Goal: Task Accomplishment & Management: Complete application form

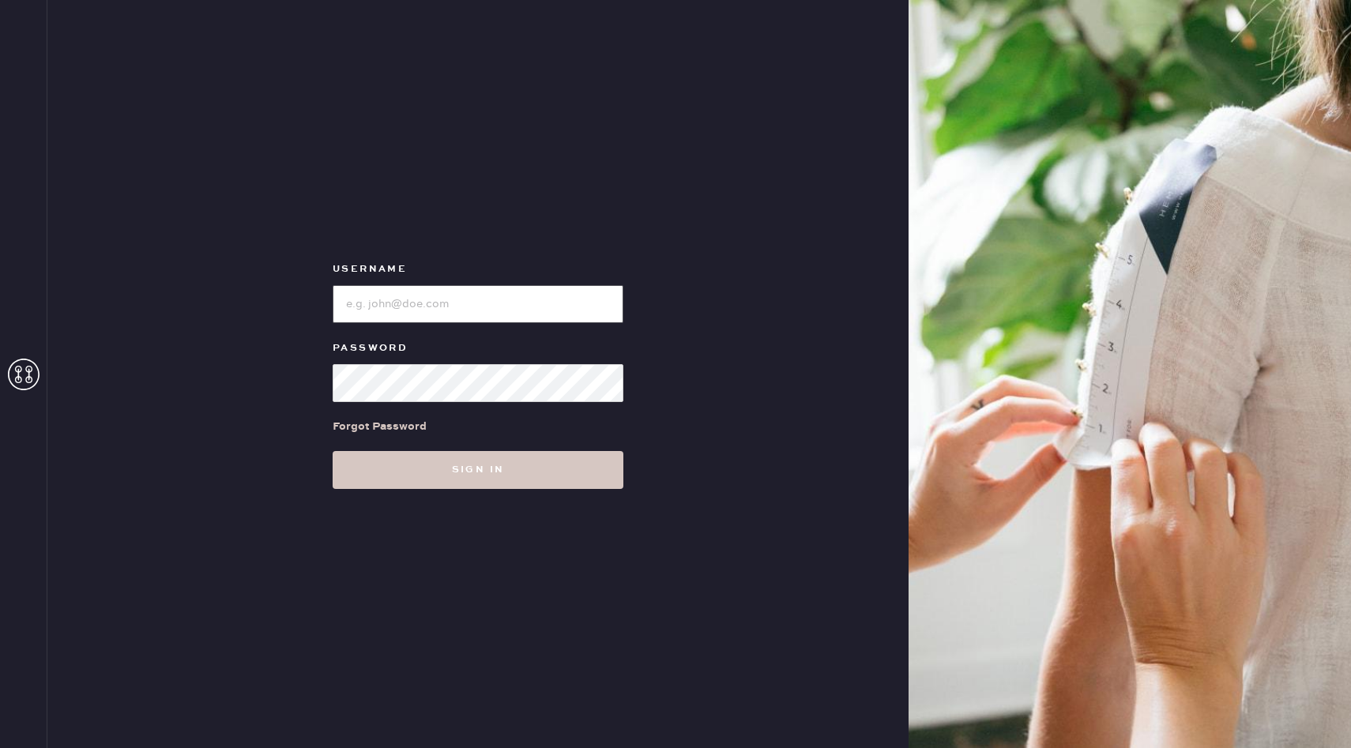
type input "reformationchestnuthill"
click at [597, 512] on div "Username Password Forgot Password Sign in" at bounding box center [477, 374] width 861 height 748
click at [570, 470] on button "Sign in" at bounding box center [478, 470] width 291 height 38
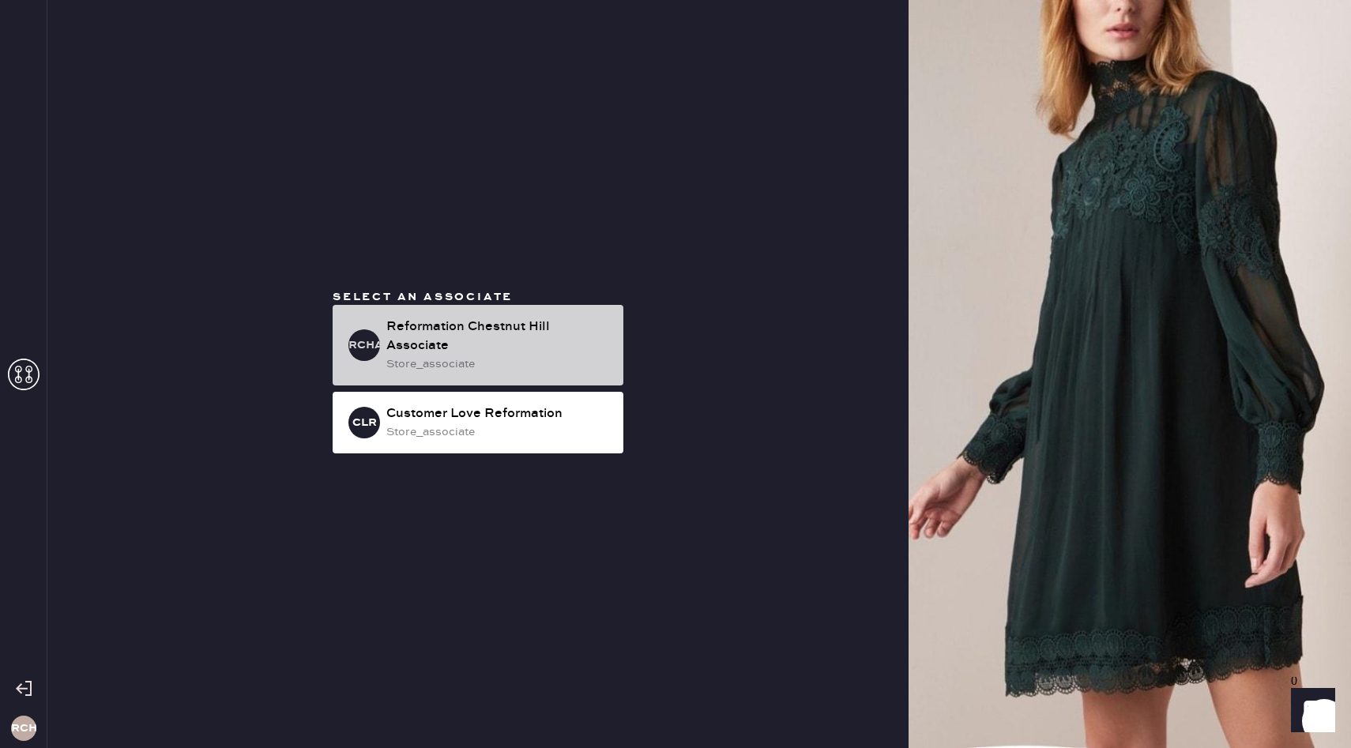
click at [487, 328] on div "Reformation Chestnut Hill Associate" at bounding box center [498, 337] width 224 height 38
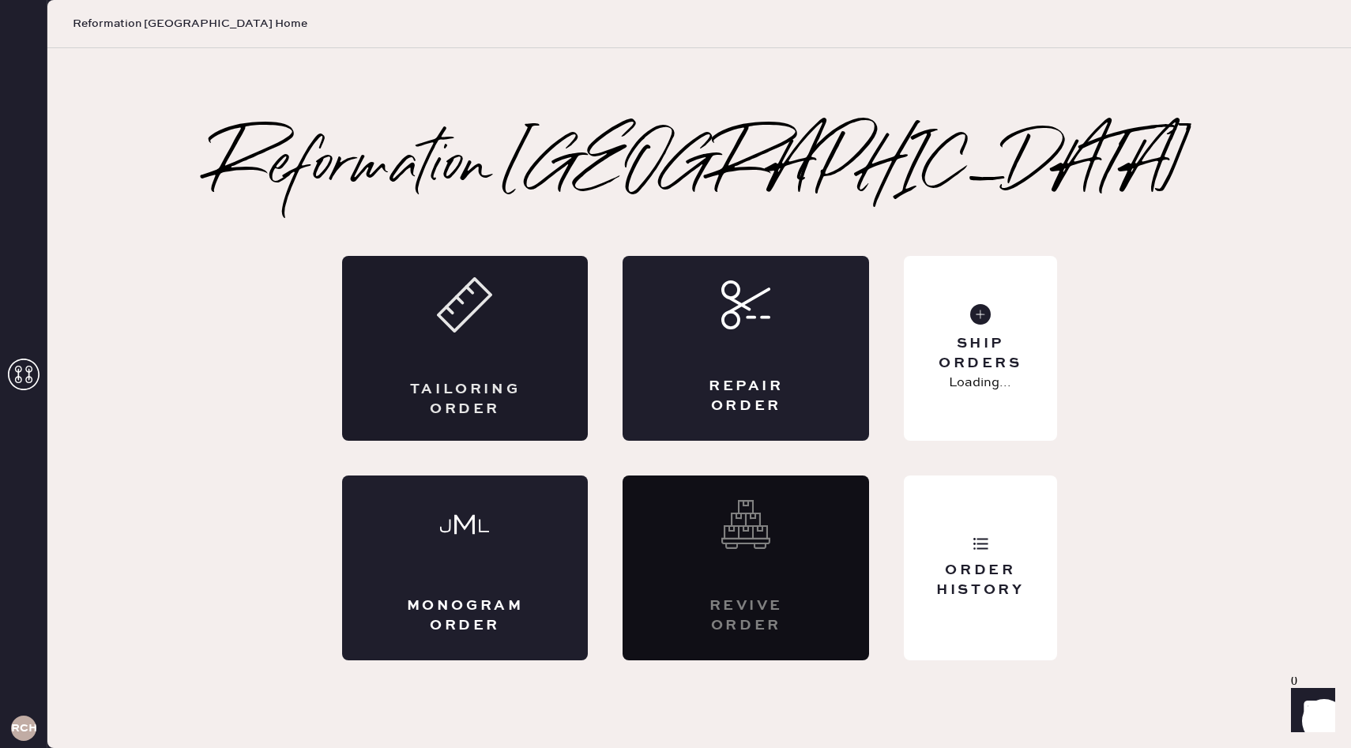
click at [466, 357] on div "Tailoring Order" at bounding box center [465, 348] width 247 height 185
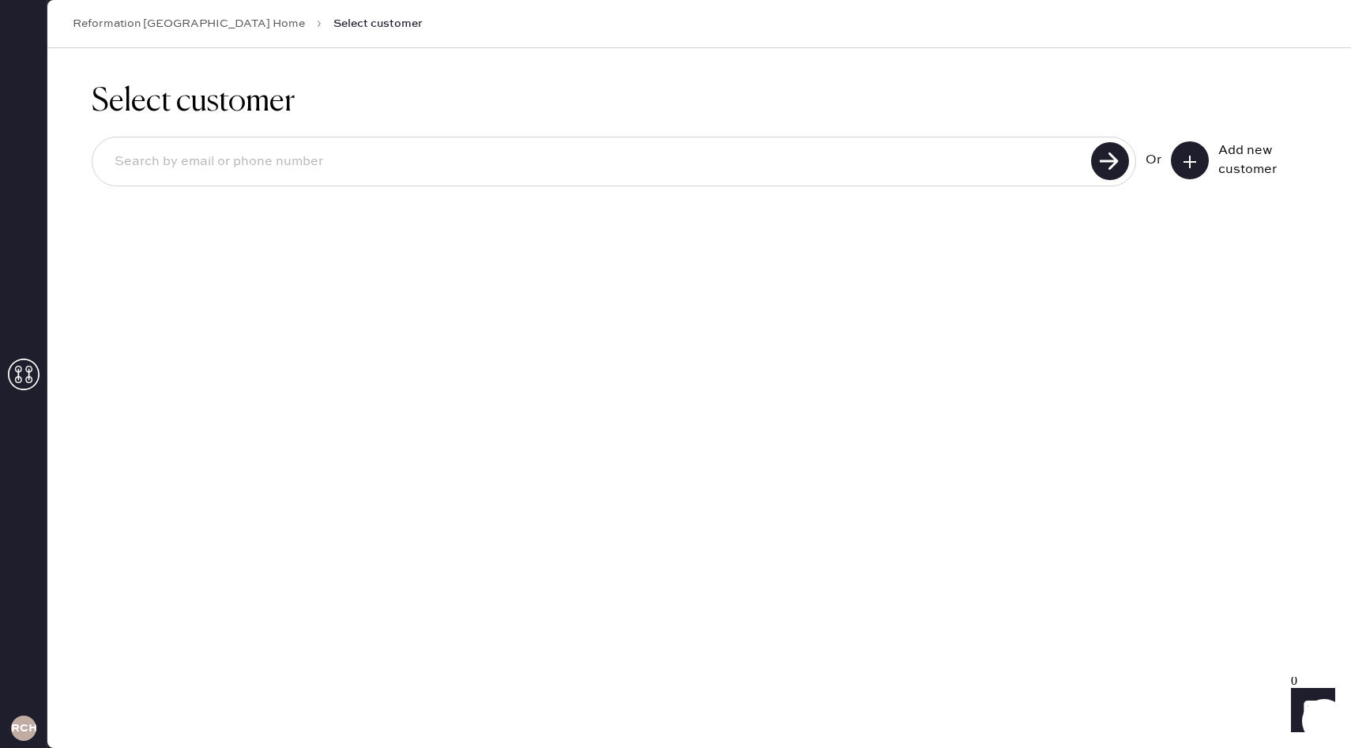
click at [1187, 156] on icon at bounding box center [1190, 162] width 16 height 16
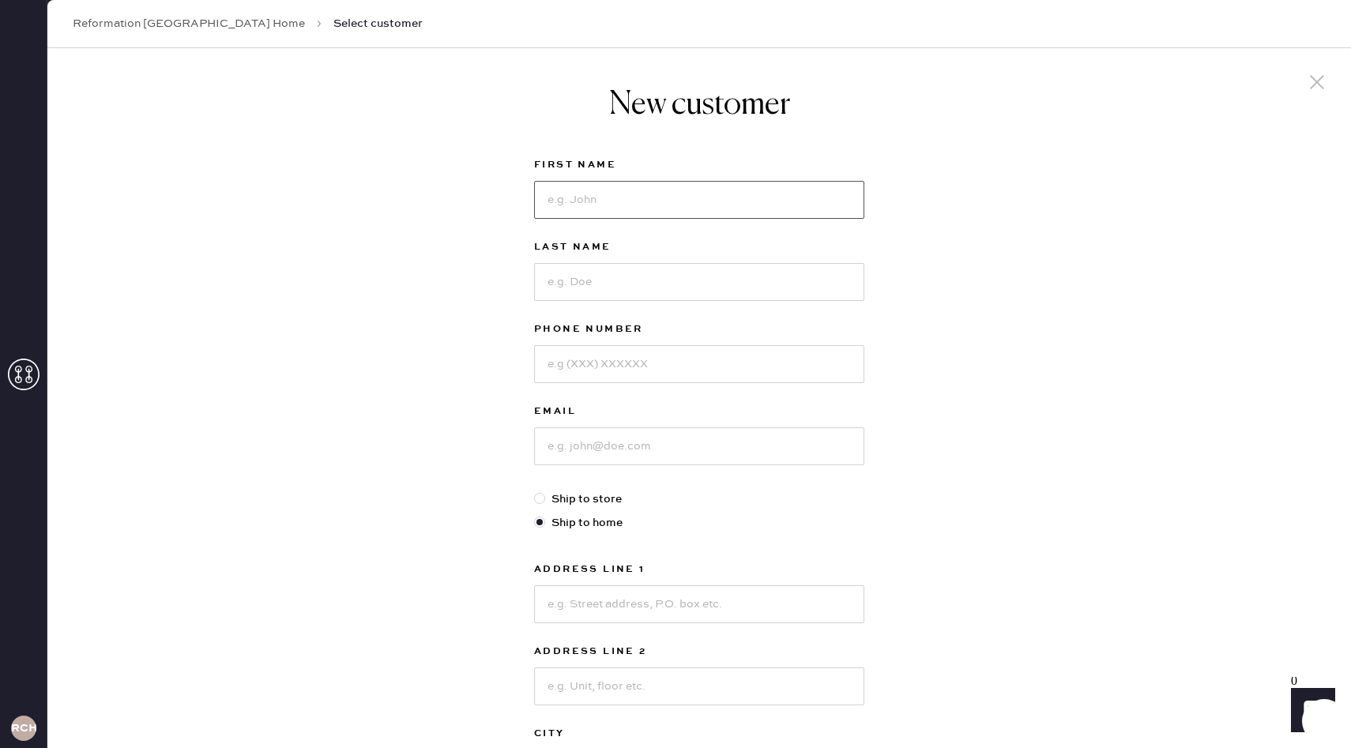
click at [648, 194] on input at bounding box center [699, 200] width 330 height 38
type input "[PERSON_NAME]"
click at [647, 295] on input at bounding box center [699, 282] width 330 height 38
type input "[PERSON_NAME]"
click at [644, 364] on input at bounding box center [699, 364] width 330 height 38
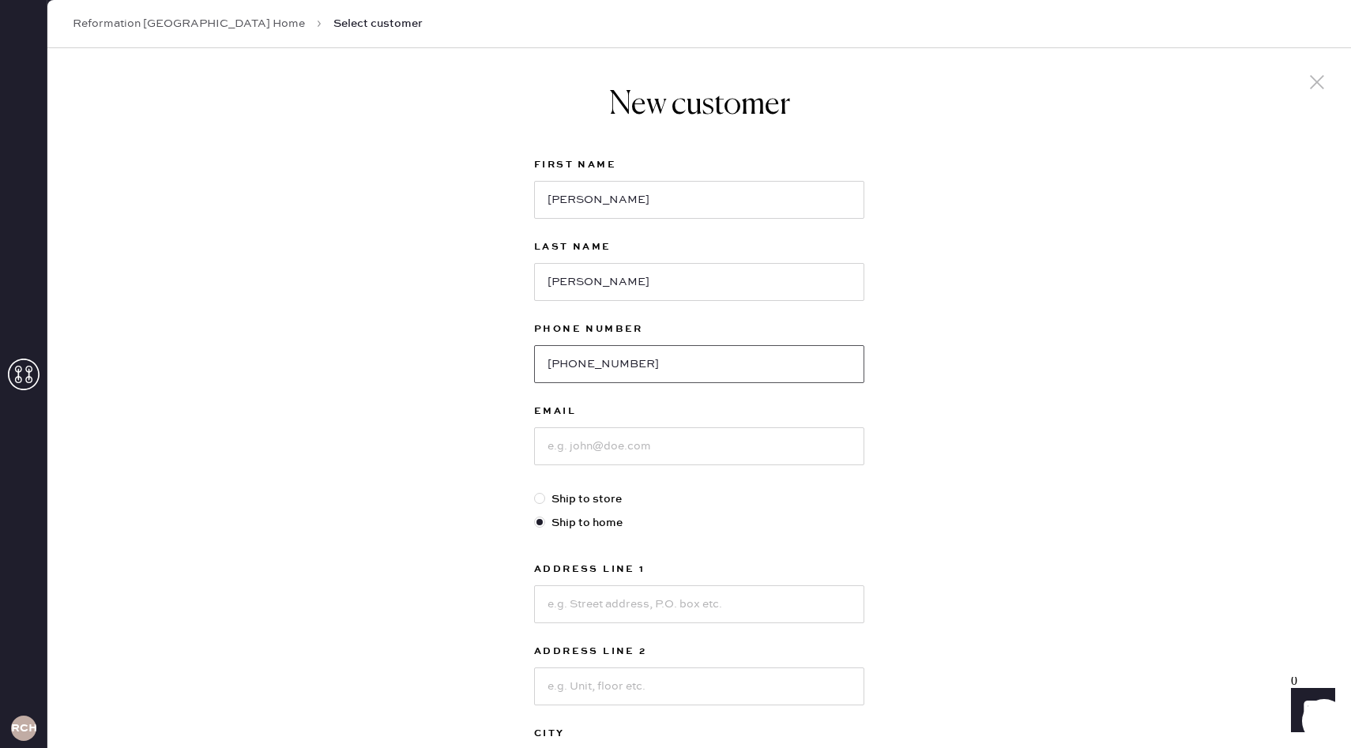
type input "[PHONE_NUMBER]"
click at [636, 445] on input at bounding box center [699, 446] width 330 height 38
type input "[EMAIL_ADDRESS][DOMAIN_NAME]"
click at [642, 598] on input at bounding box center [699, 604] width 330 height 38
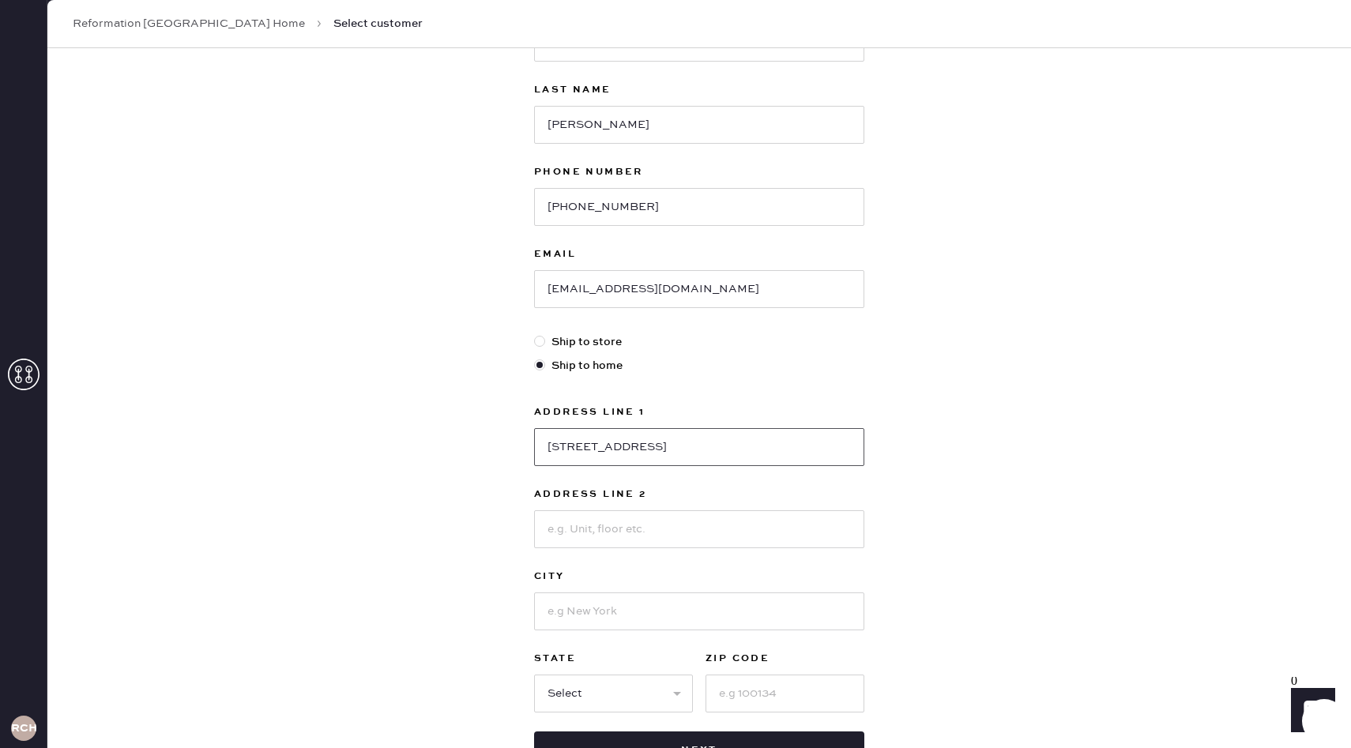
scroll to position [164, 0]
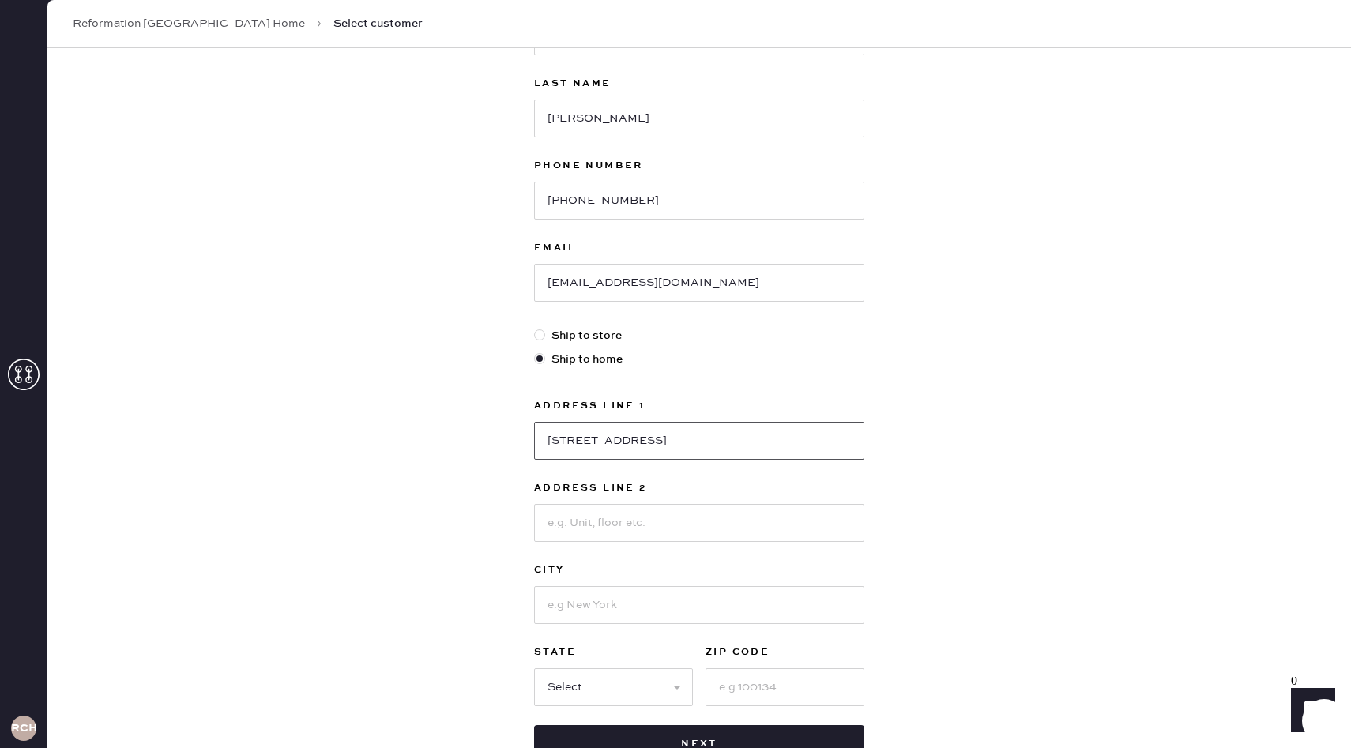
type input "[STREET_ADDRESS]"
click at [634, 628] on div "Address Line 1 [GEOGRAPHIC_DATA] Address Line 2 City State Select [GEOGRAPHIC_D…" at bounding box center [699, 552] width 330 height 310
click at [631, 607] on input at bounding box center [699, 605] width 330 height 38
type input "[US_STATE]"
click at [619, 677] on select "Select AK AL AR AZ CA CO CT [GEOGRAPHIC_DATA] DE FL [GEOGRAPHIC_DATA] HI [GEOGR…" at bounding box center [613, 687] width 159 height 38
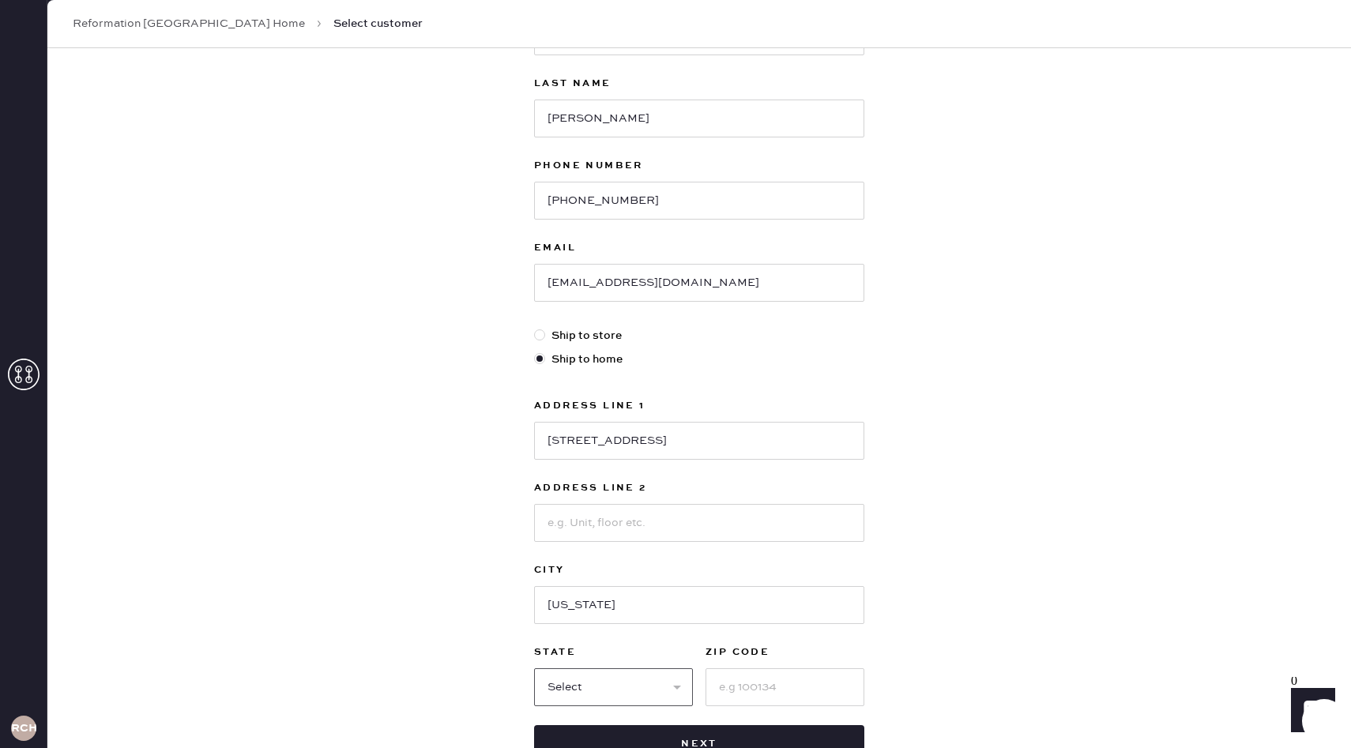
select select "NY"
click at [534, 668] on select "Select AK AL AR AZ CA CO CT [GEOGRAPHIC_DATA] DE FL [GEOGRAPHIC_DATA] HI [GEOGR…" at bounding box center [613, 687] width 159 height 38
click at [766, 691] on input at bounding box center [785, 687] width 159 height 38
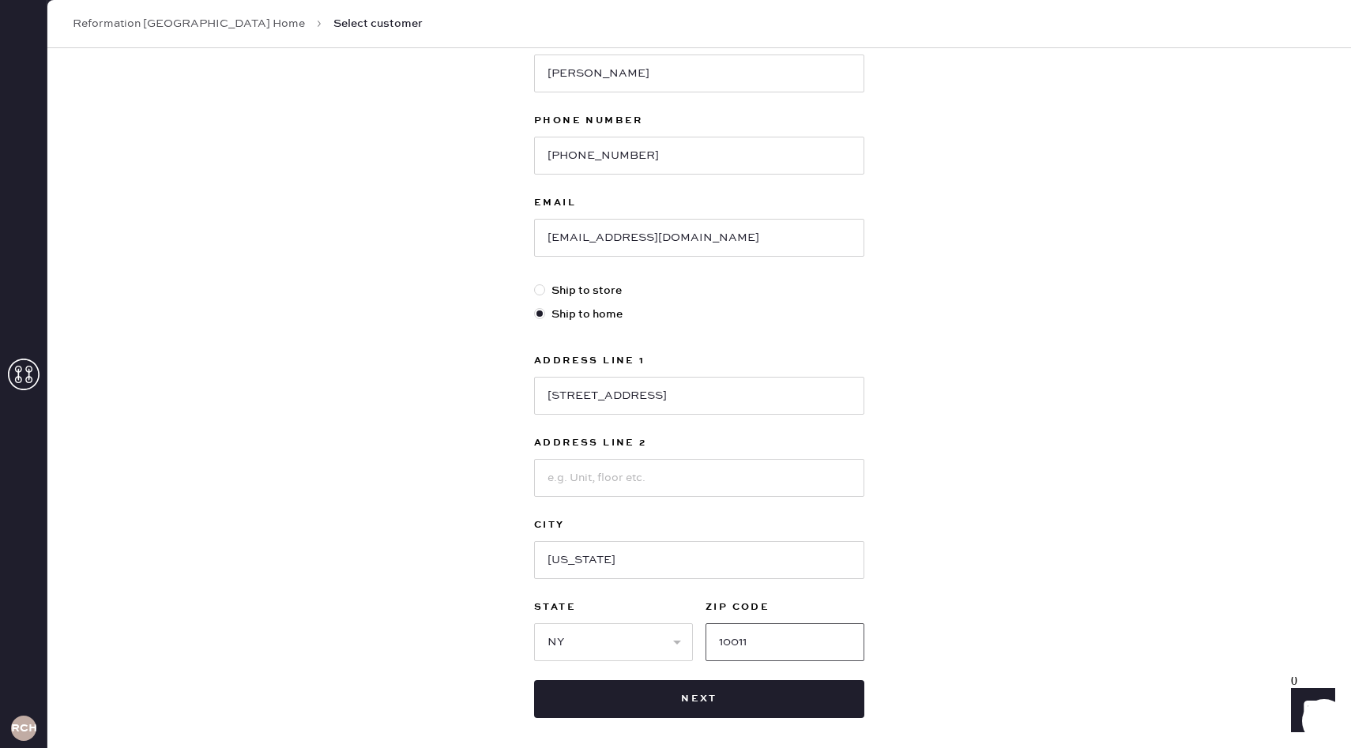
scroll to position [213, 0]
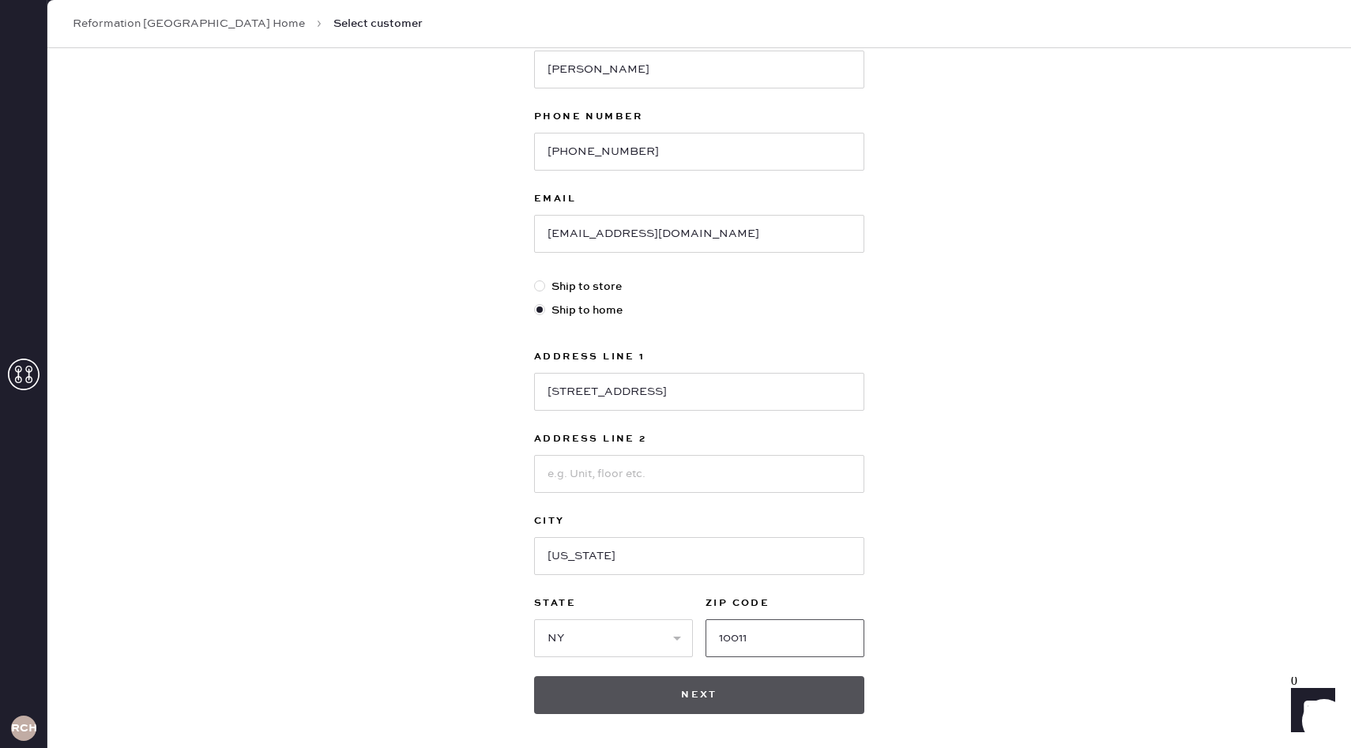
type input "10011"
click at [786, 694] on button "Next" at bounding box center [699, 695] width 330 height 38
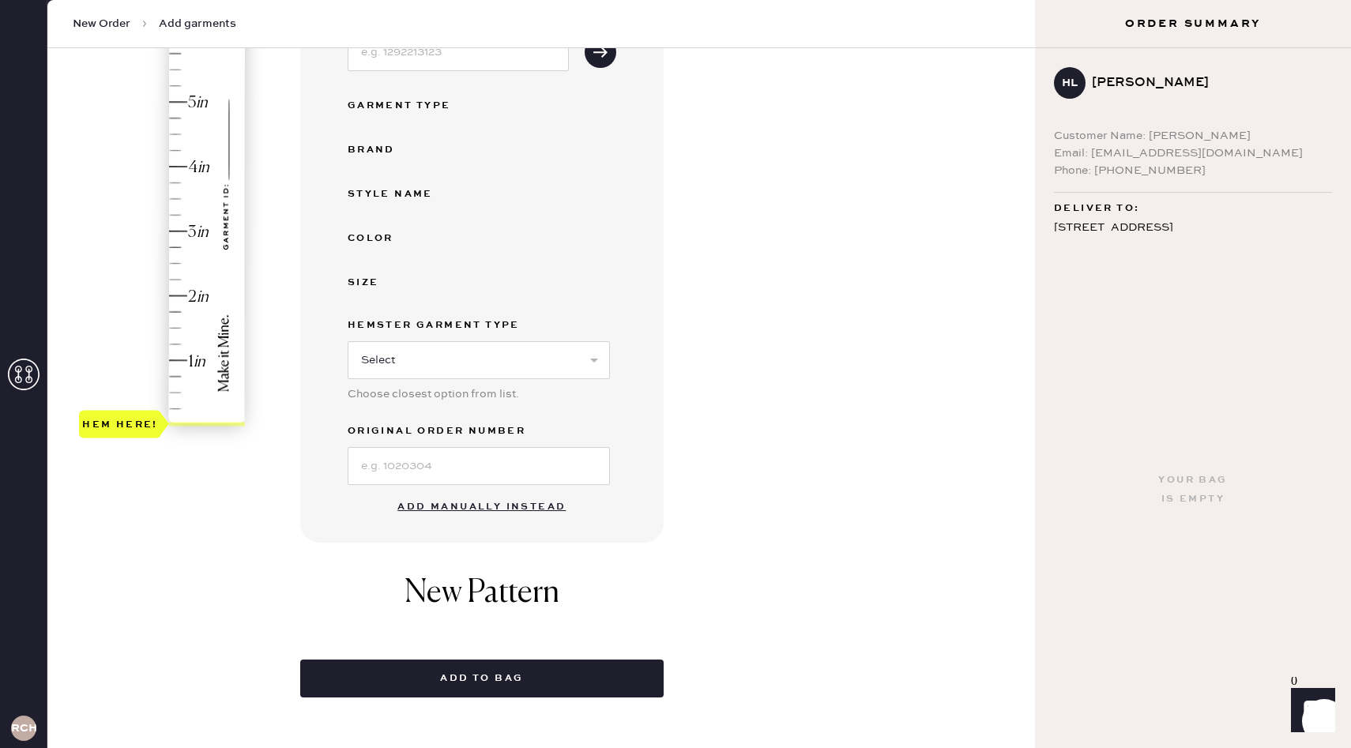
scroll to position [299, 0]
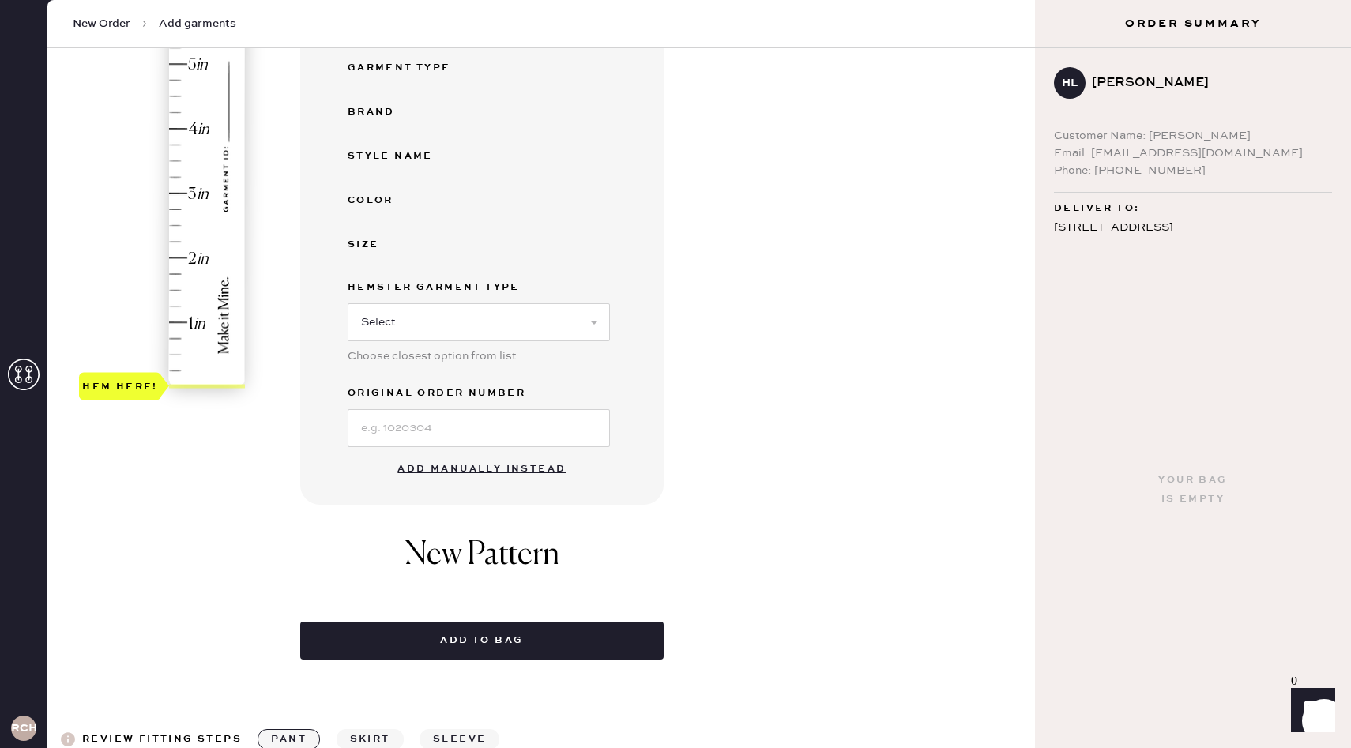
click at [479, 472] on button "Add manually instead" at bounding box center [481, 470] width 187 height 32
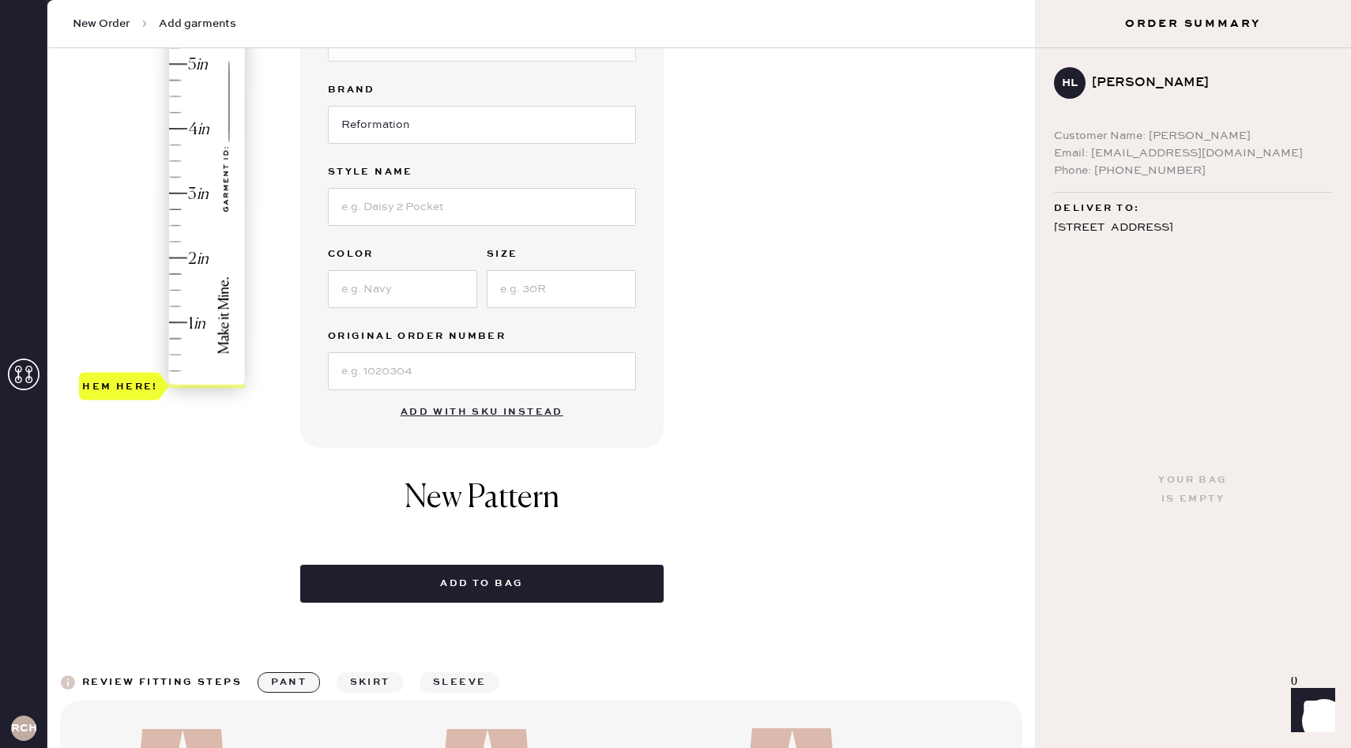
click at [186, 322] on div "Hem here!" at bounding box center [163, 161] width 168 height 466
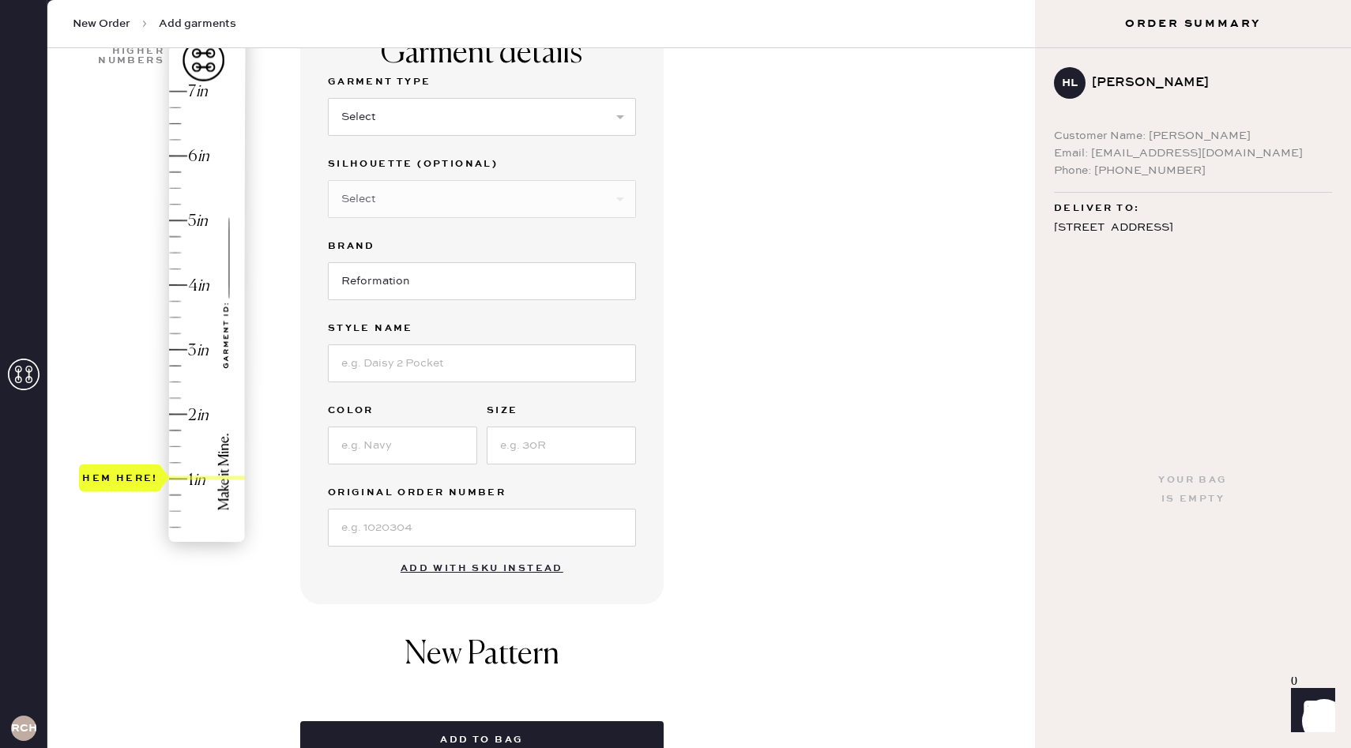
scroll to position [111, 0]
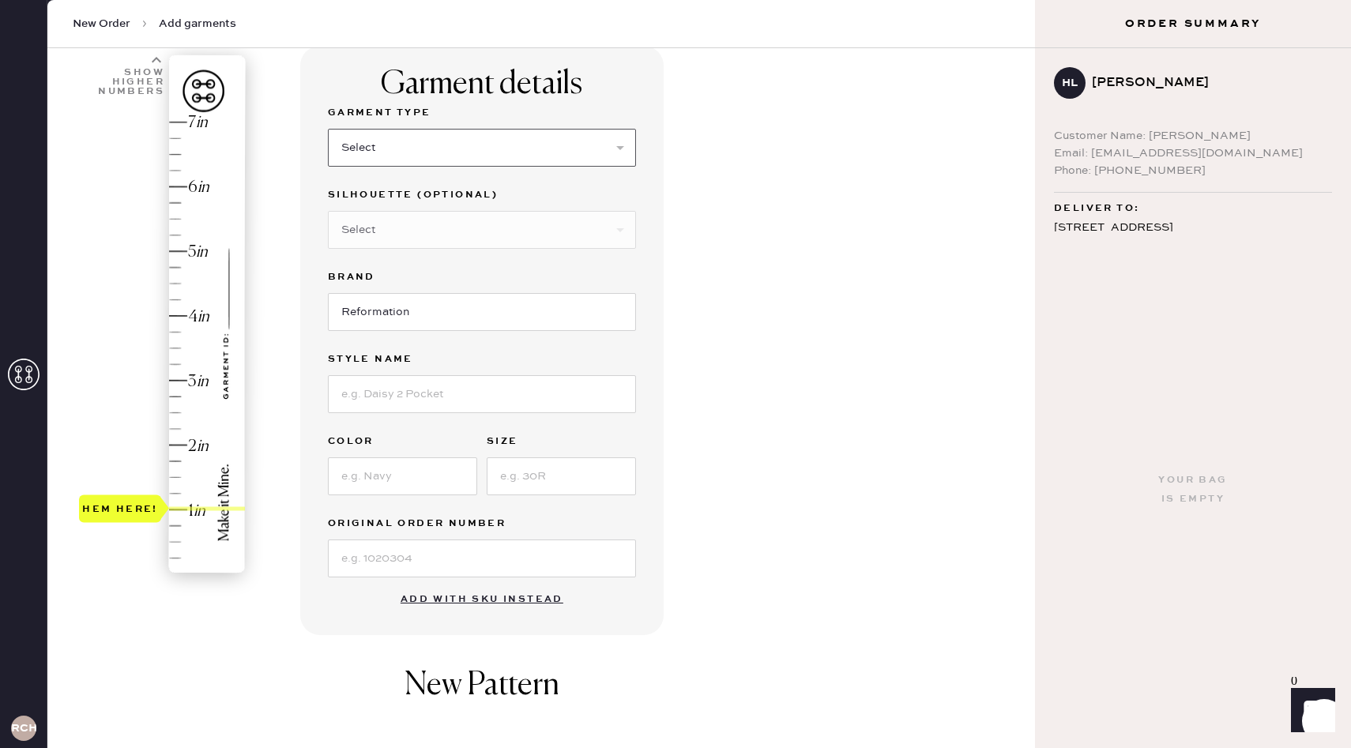
click at [487, 154] on select "Select Basic Skirt Jeans Leggings Pants Shorts Basic Sleeved Dress Basic Sleeve…" at bounding box center [482, 148] width 308 height 38
select select "2"
click at [328, 129] on select "Select Basic Skirt Jeans Leggings Pants Shorts Basic Sleeved Dress Basic Sleeve…" at bounding box center [482, 148] width 308 height 38
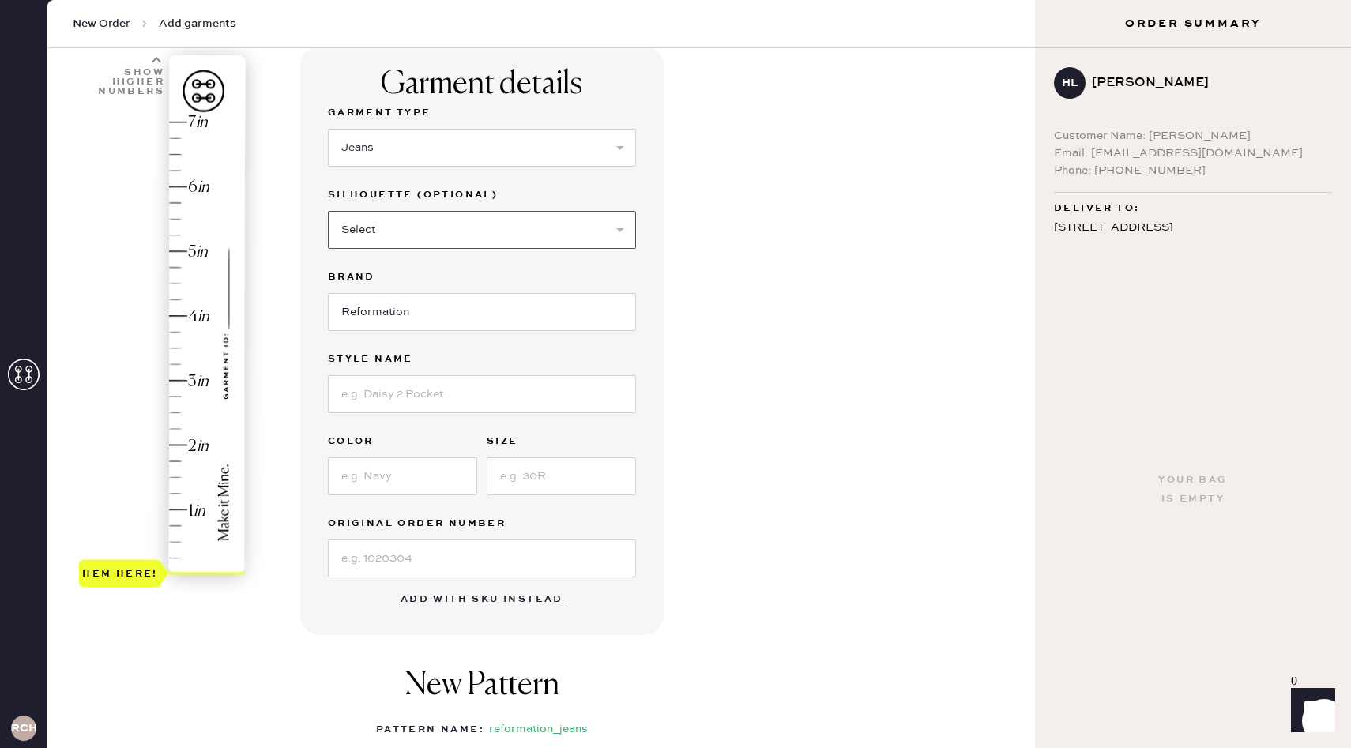
click at [439, 219] on select "Select Shorts Cropped Flare Boot Cut Straight Skinny Other" at bounding box center [482, 230] width 308 height 38
select select "7"
click at [328, 211] on select "Select Shorts Cropped Flare Boot Cut Straight Skinny Other" at bounding box center [482, 230] width 308 height 38
click at [403, 329] on input "Reformation" at bounding box center [482, 312] width 308 height 38
click at [389, 386] on input at bounding box center [482, 394] width 308 height 38
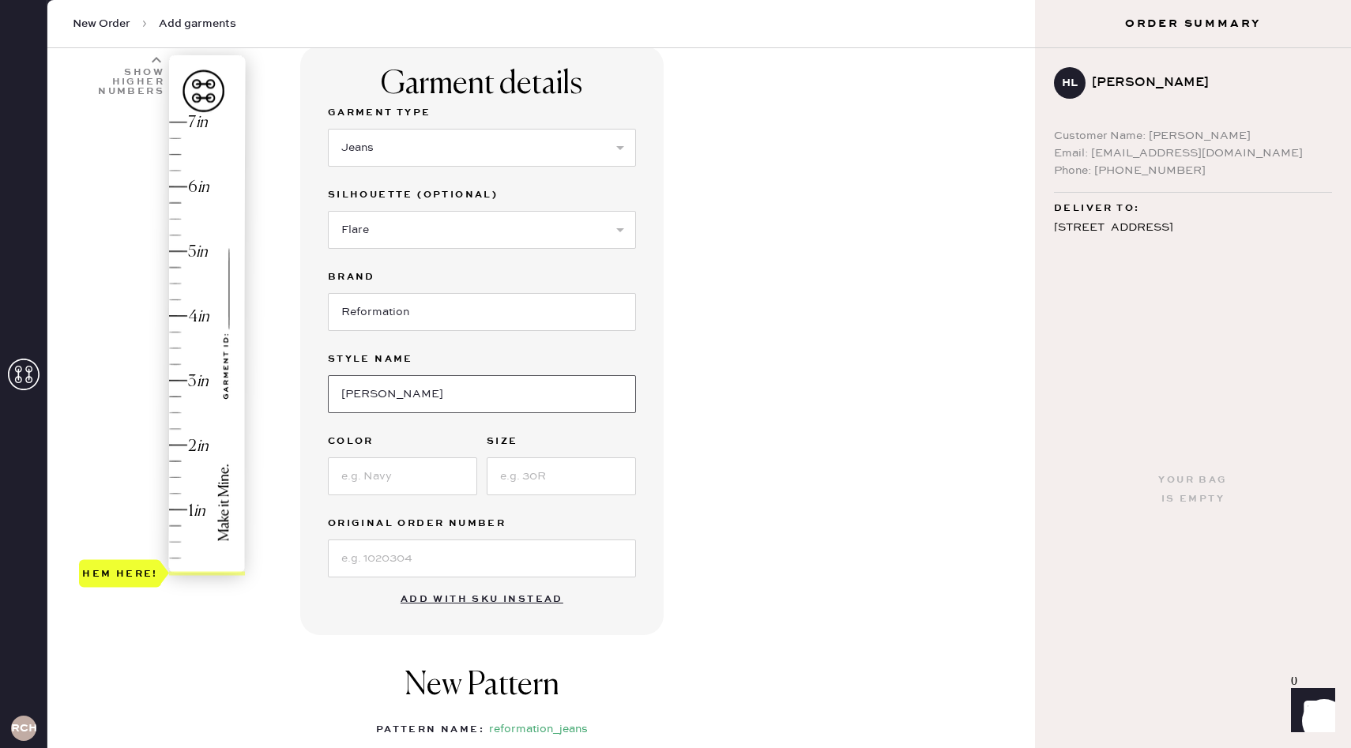
type input "[PERSON_NAME]"
click at [374, 474] on input at bounding box center [402, 476] width 149 height 38
type input "[PERSON_NAME]"
click at [514, 472] on input at bounding box center [561, 476] width 149 height 38
type input "24"
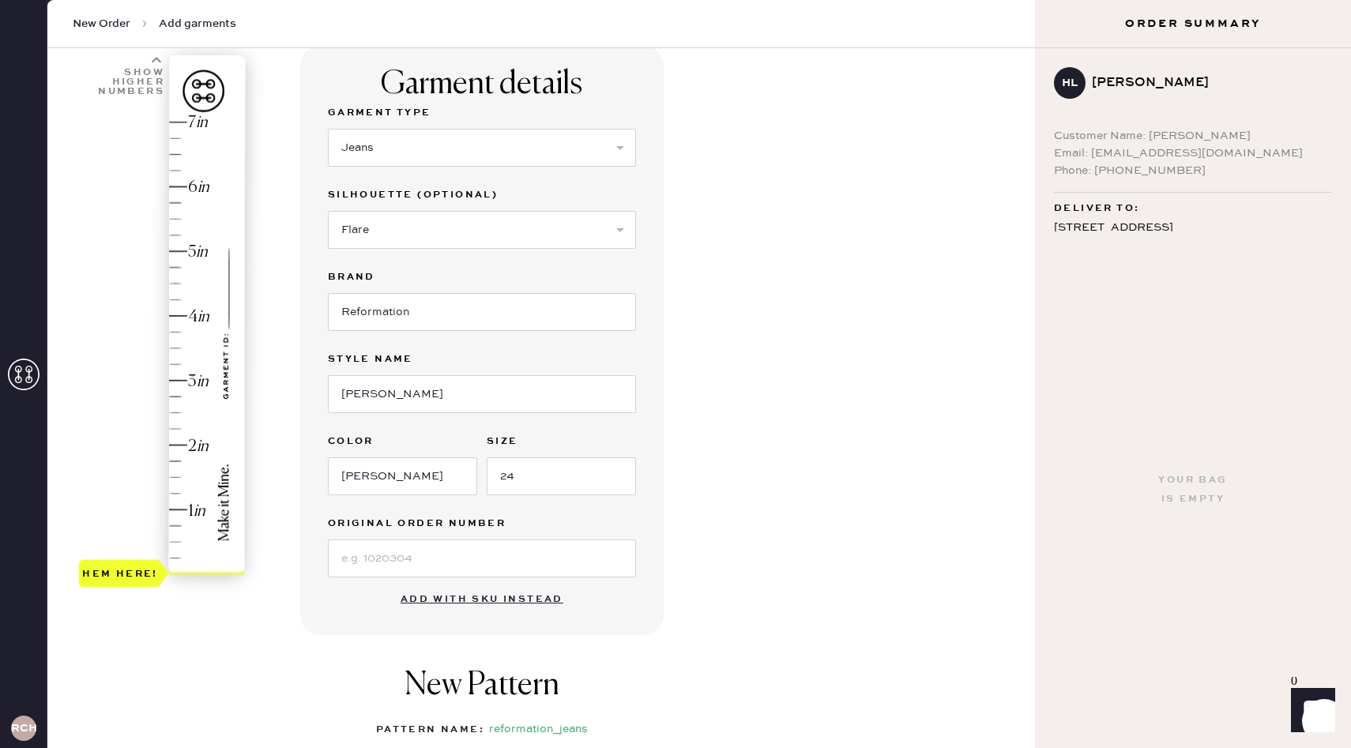
click at [790, 425] on div "Garment details Garment Type Select Basic Skirt Jeans Leggings Pants Shorts Bas…" at bounding box center [661, 495] width 722 height 898
click at [183, 514] on div "Hem here!" at bounding box center [163, 348] width 168 height 466
type input "1"
click at [189, 506] on div "Hem here!" at bounding box center [163, 348] width 168 height 466
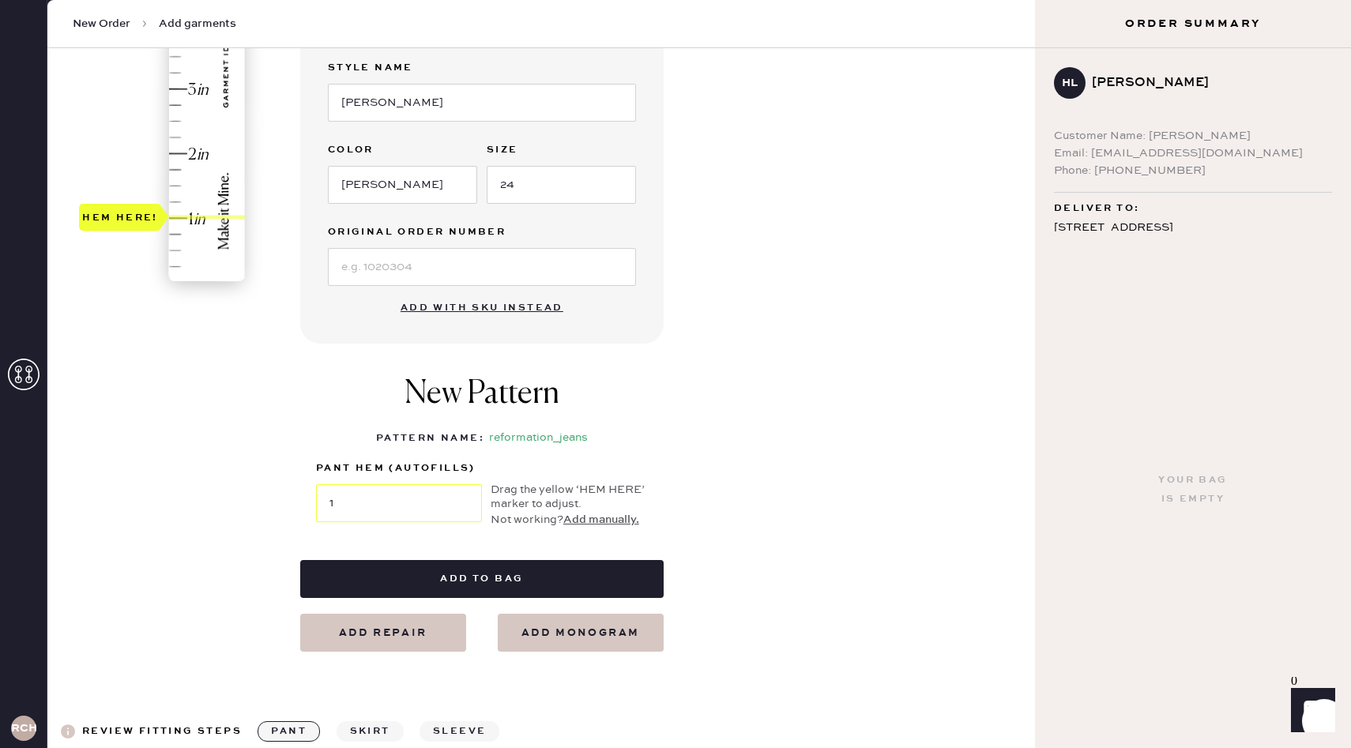
scroll to position [426, 0]
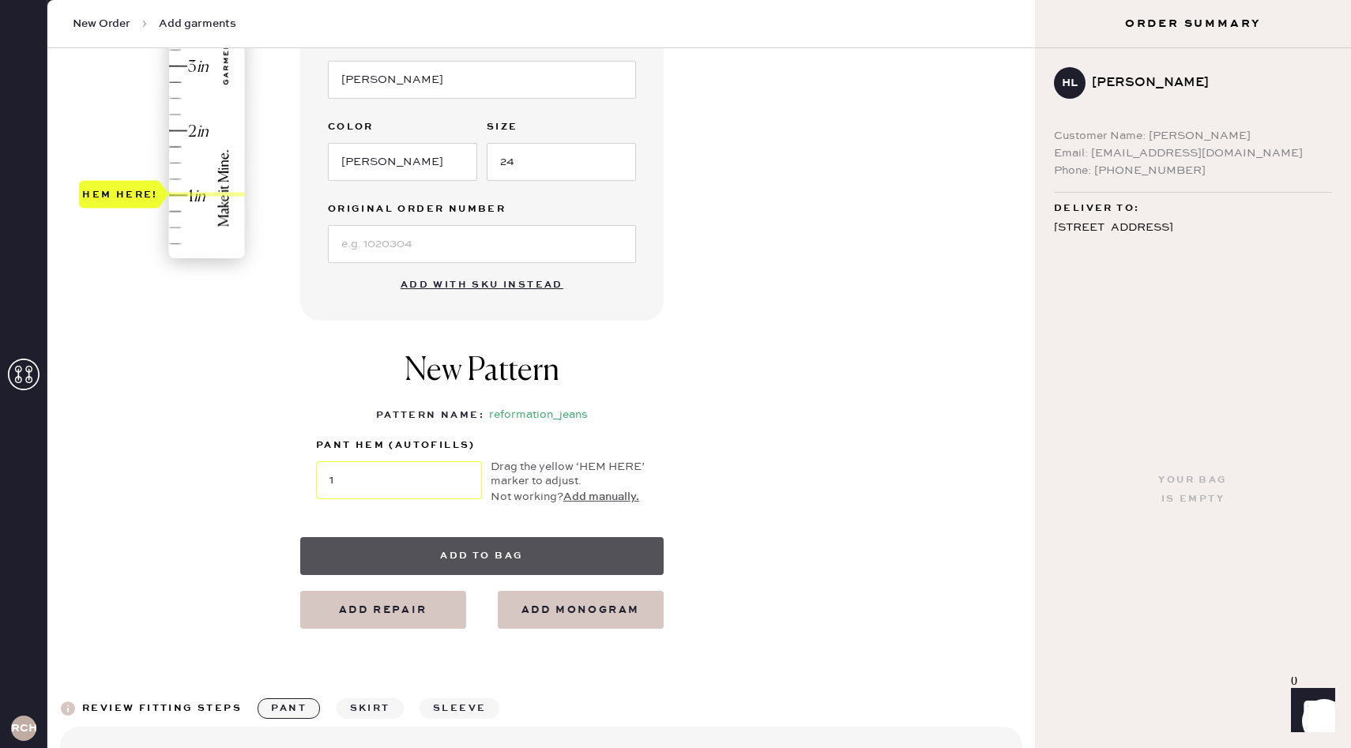
click at [540, 552] on button "Add to bag" at bounding box center [481, 556] width 363 height 38
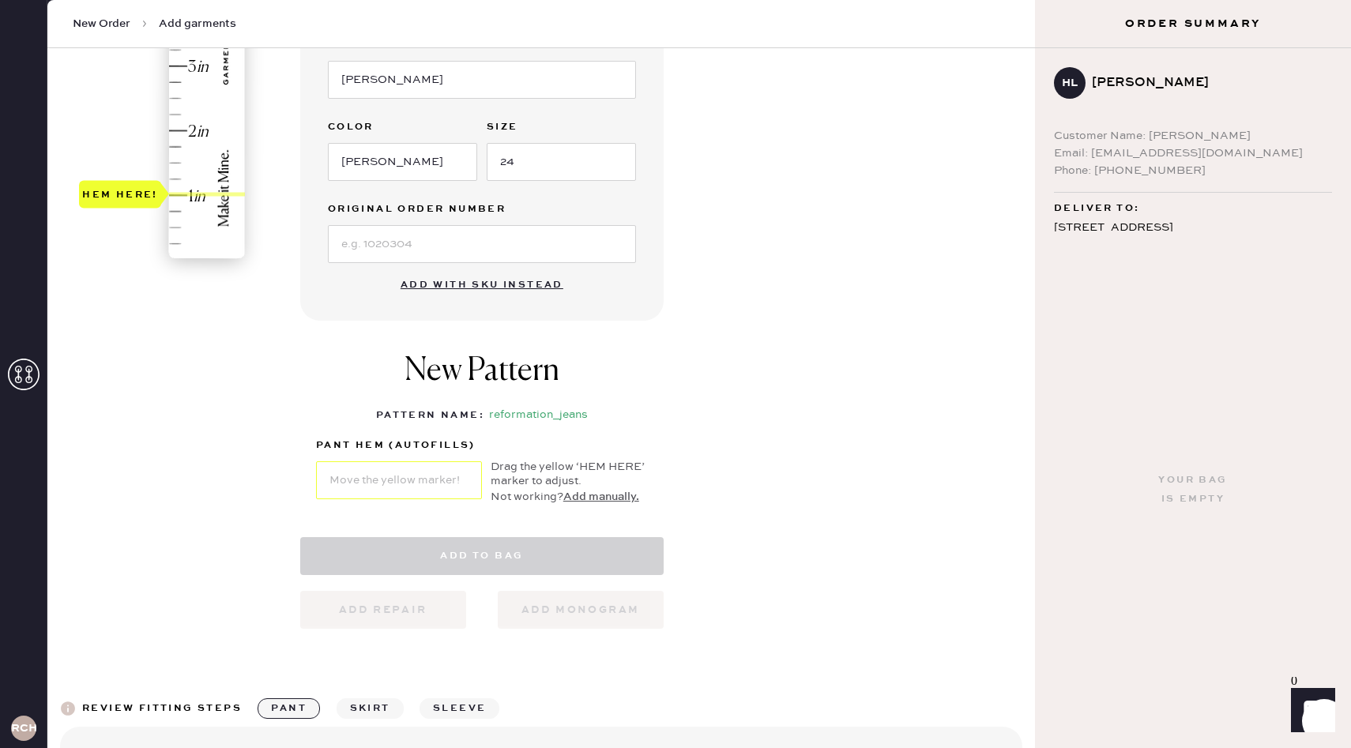
select select "2"
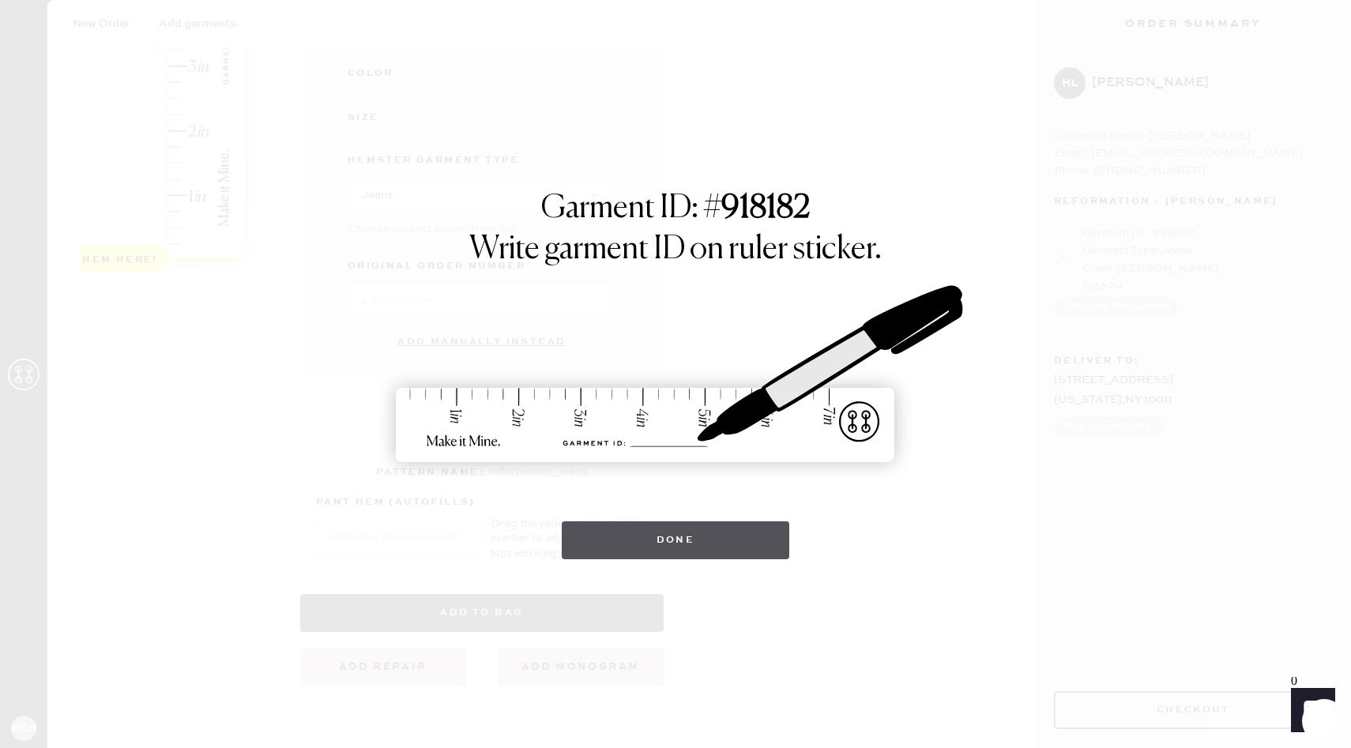
click at [676, 549] on button "Done" at bounding box center [676, 540] width 228 height 38
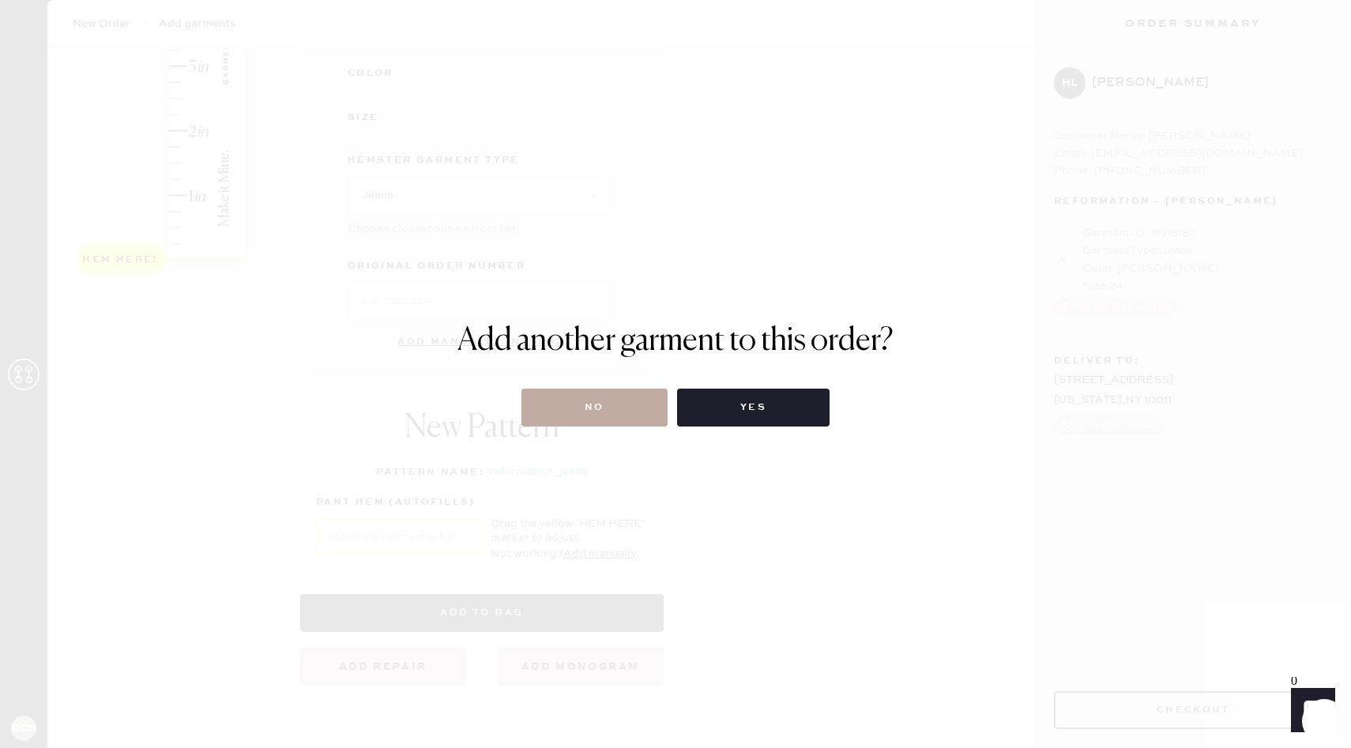
click at [603, 419] on button "No" at bounding box center [594, 408] width 146 height 38
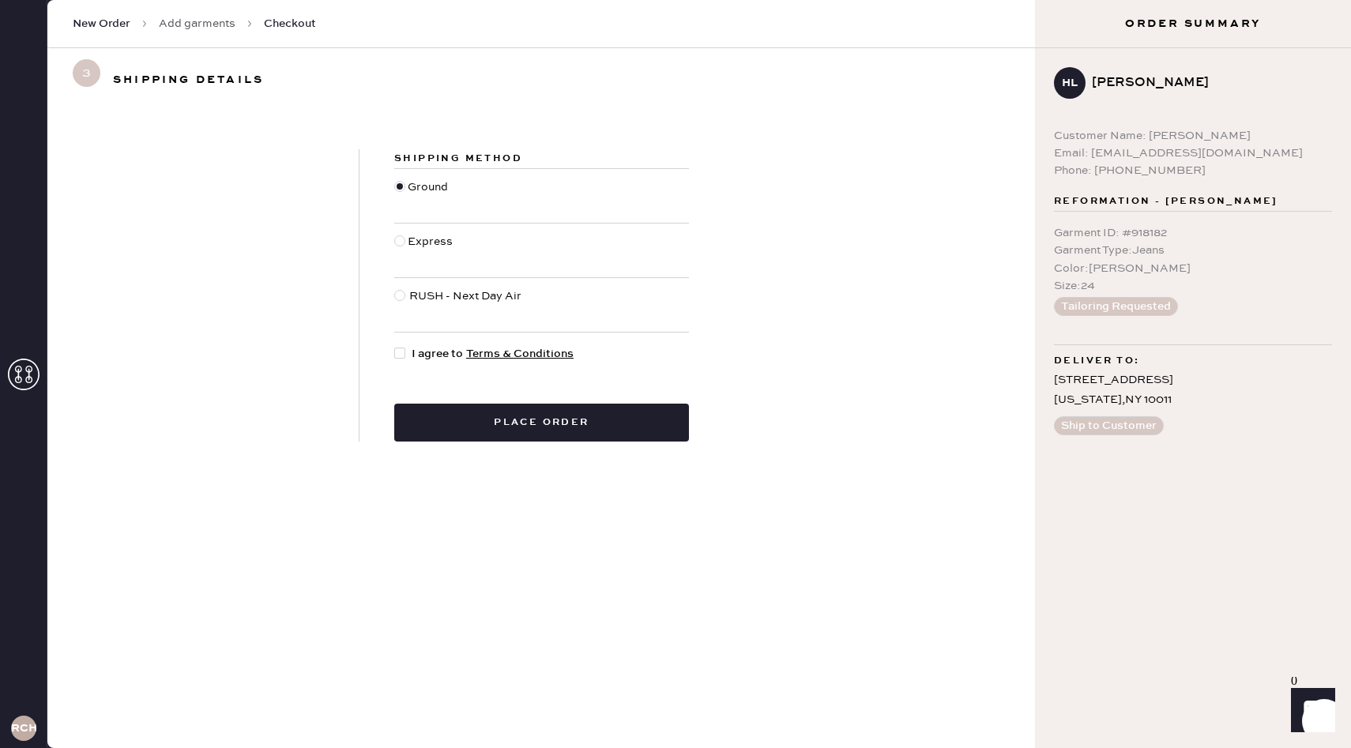
click at [407, 350] on div at bounding box center [402, 353] width 17 height 17
click at [395, 346] on input "I agree to Terms & Conditions" at bounding box center [394, 345] width 1 height 1
checkbox input "true"
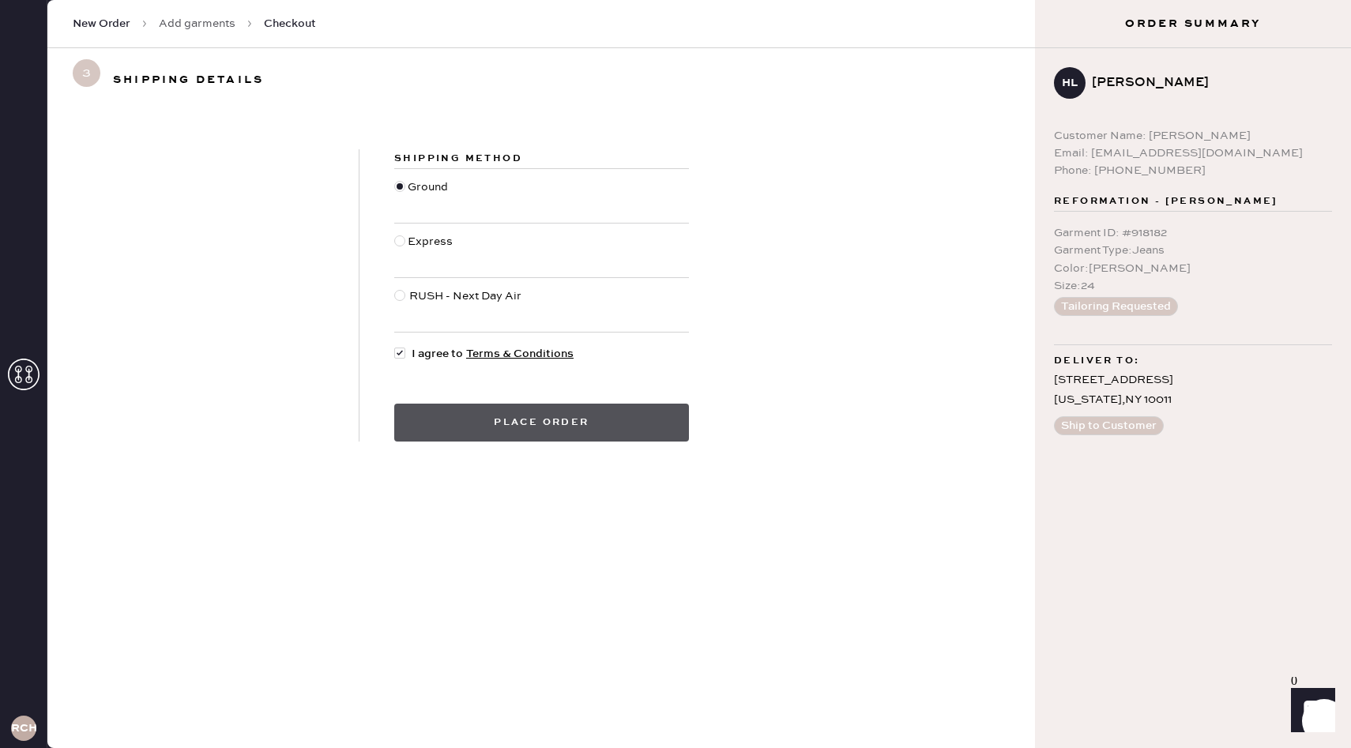
click at [520, 413] on button "Place order" at bounding box center [541, 423] width 295 height 38
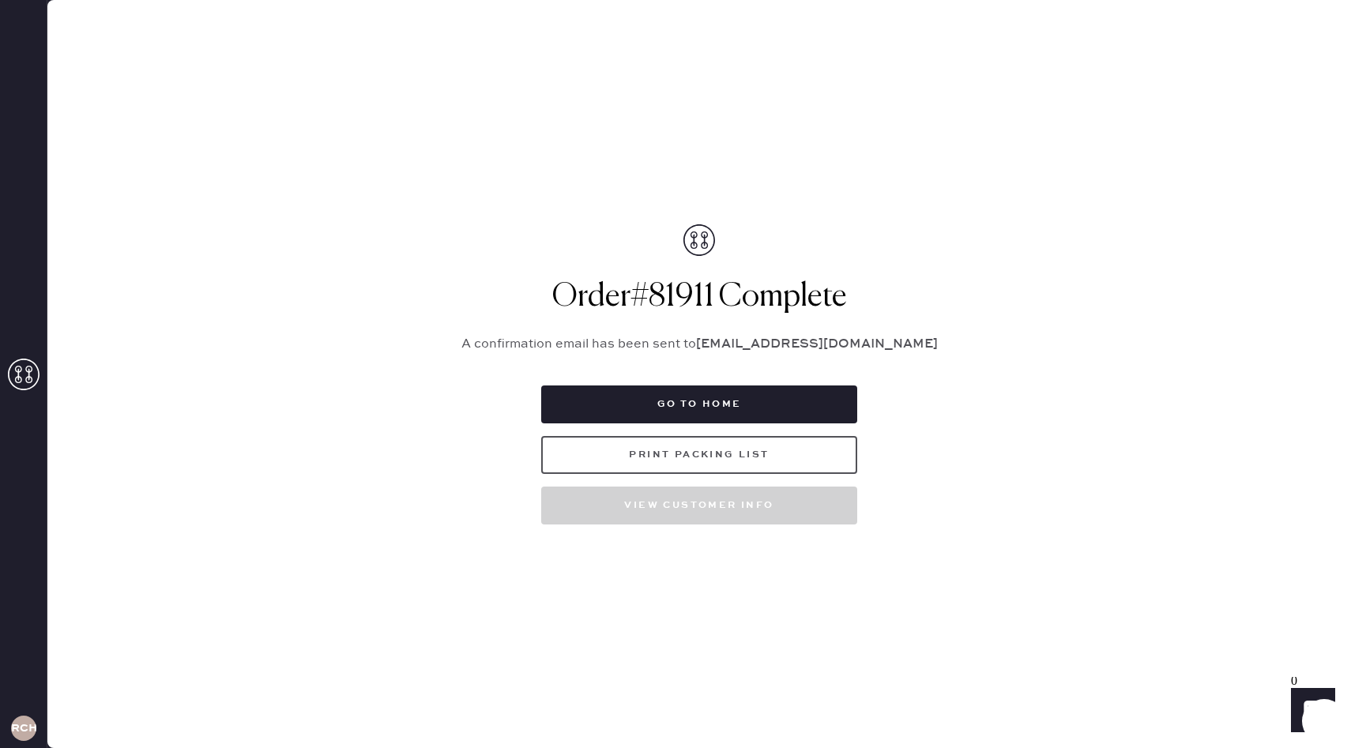
click at [780, 453] on button "Print Packing List" at bounding box center [699, 455] width 316 height 38
